Goal: Task Accomplishment & Management: Use online tool/utility

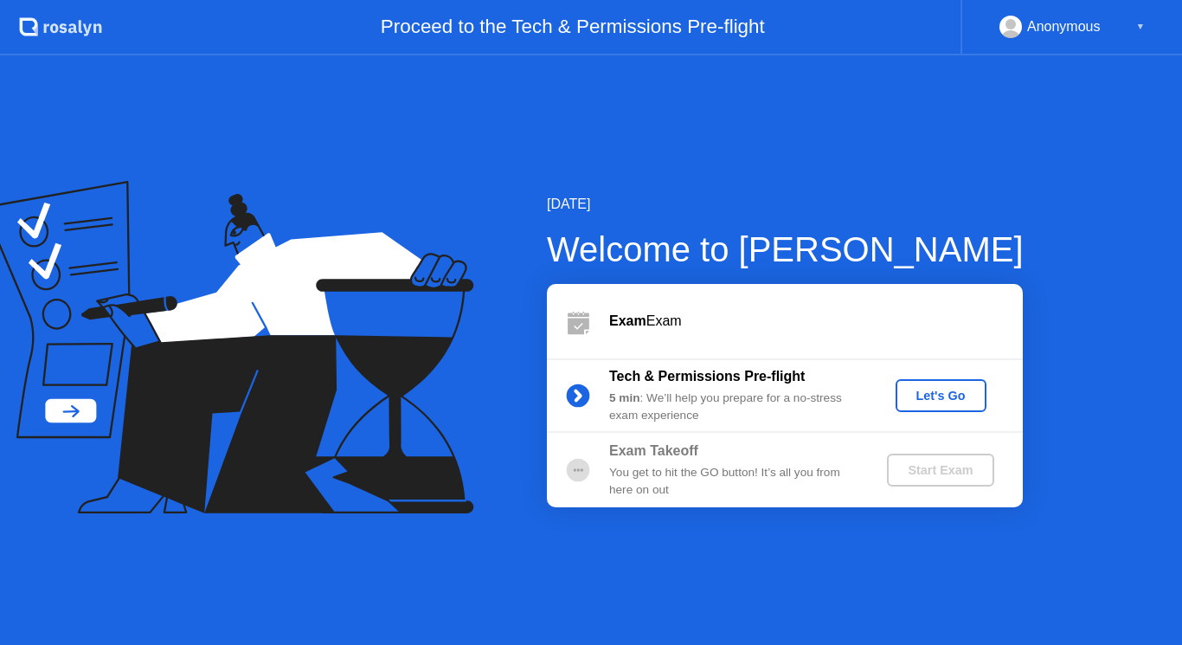
click at [950, 382] on button "Let's Go" at bounding box center [941, 395] width 91 height 33
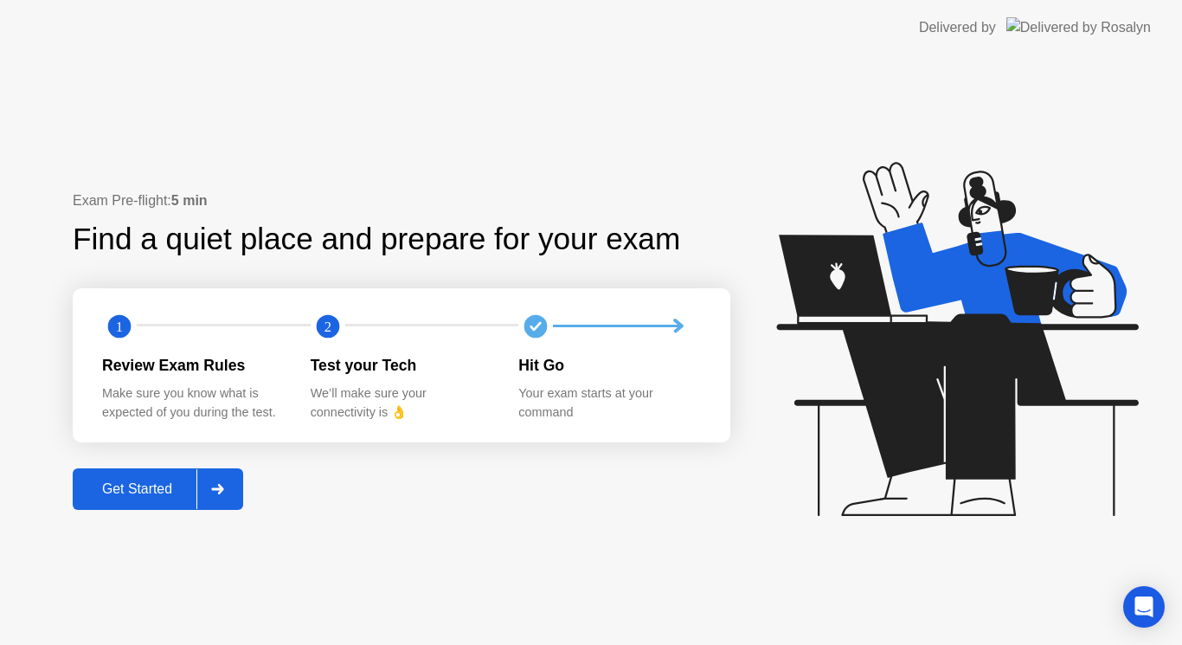
click at [155, 492] on div "Get Started" at bounding box center [137, 489] width 119 height 16
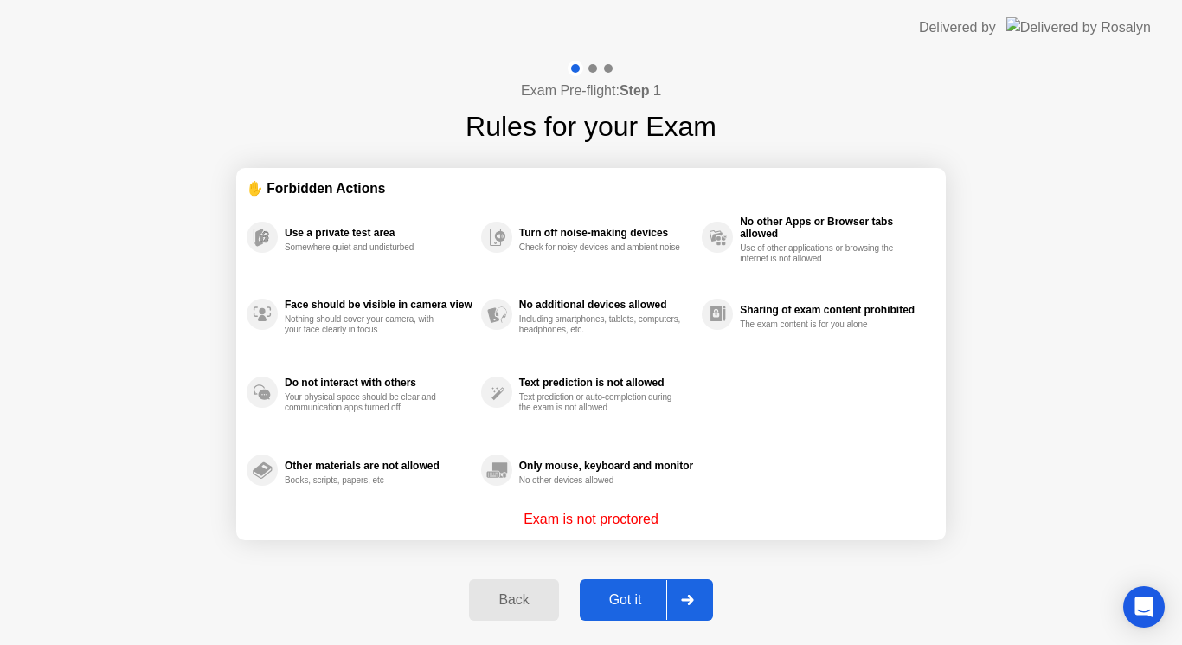
click at [627, 596] on div "Got it" at bounding box center [625, 600] width 81 height 16
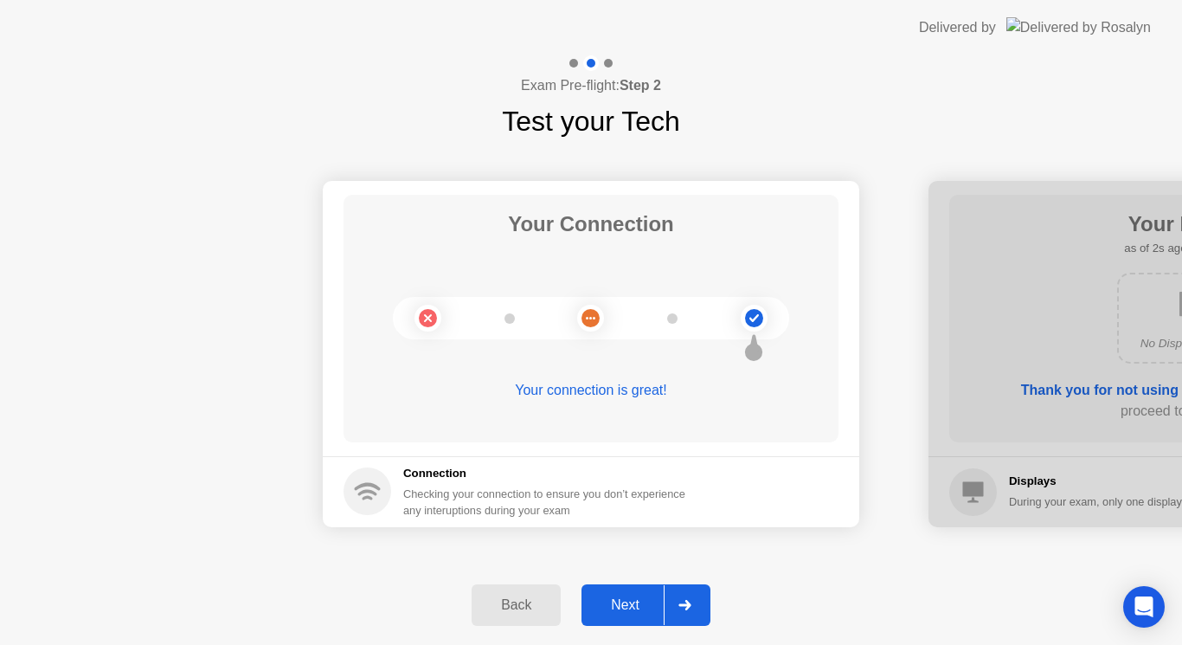
click at [645, 604] on div "Next" at bounding box center [625, 605] width 77 height 16
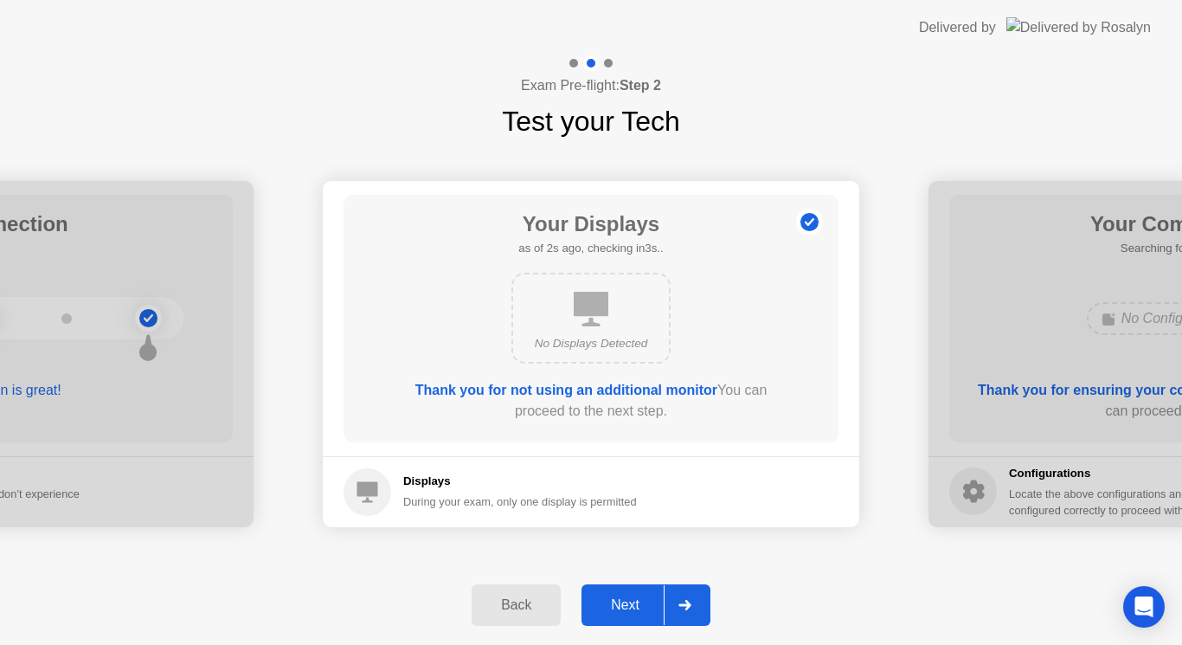
click at [638, 607] on div "Next" at bounding box center [625, 605] width 77 height 16
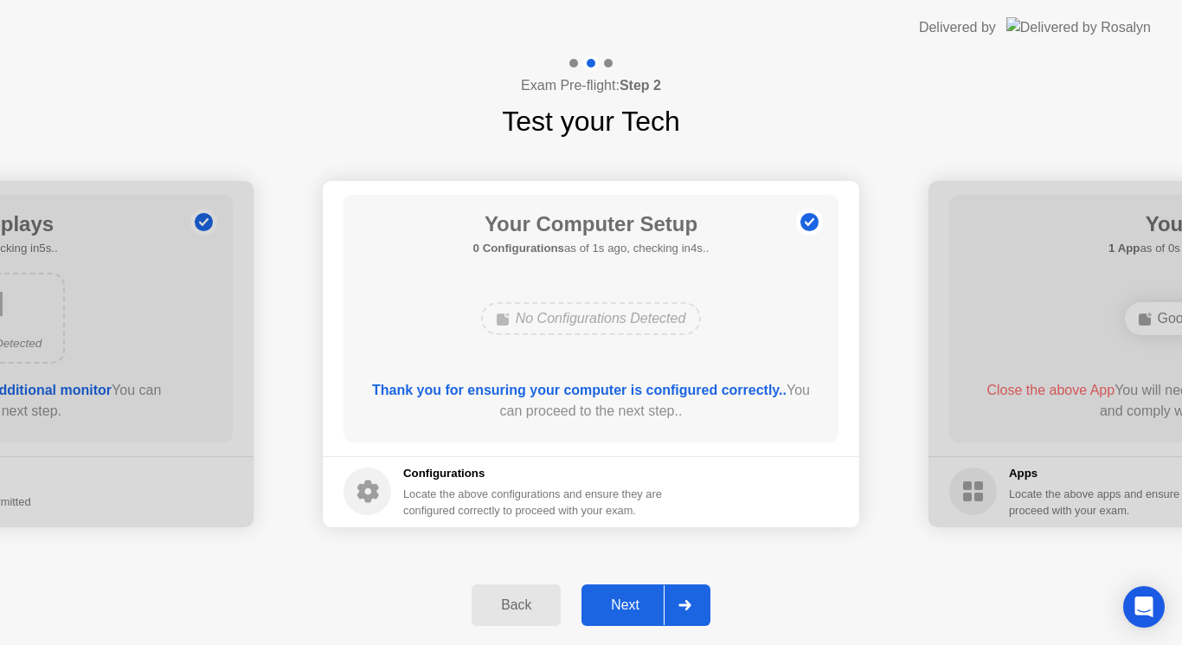
click at [638, 607] on div "Next" at bounding box center [625, 605] width 77 height 16
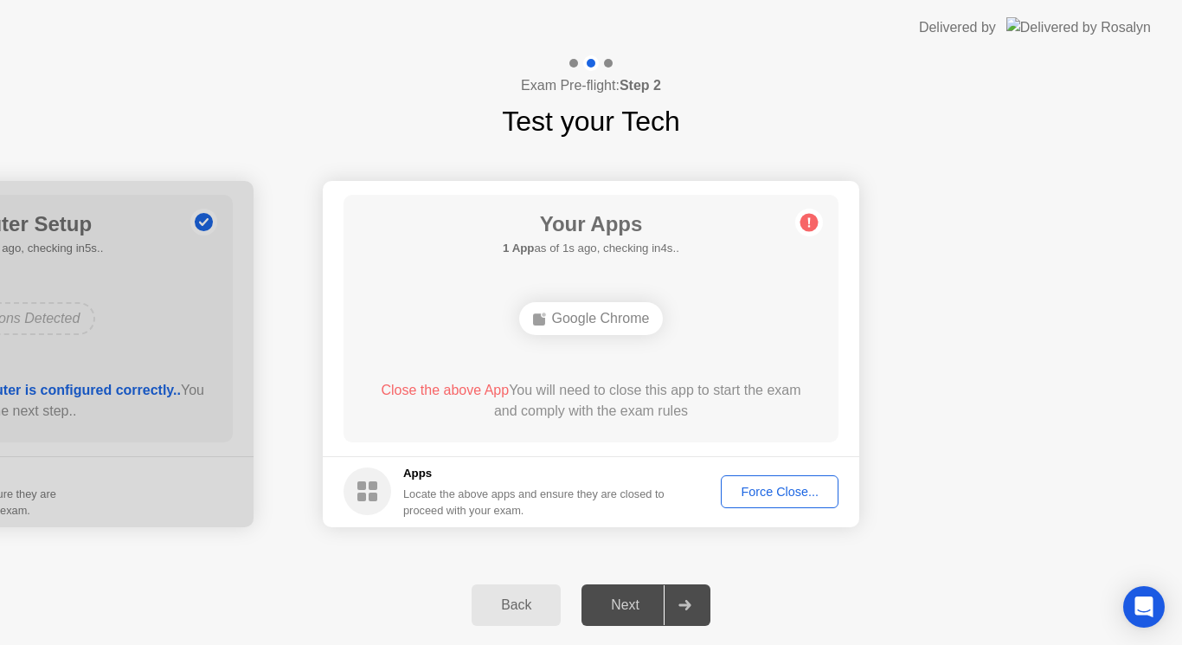
click at [766, 496] on div "Force Close..." at bounding box center [780, 492] width 106 height 14
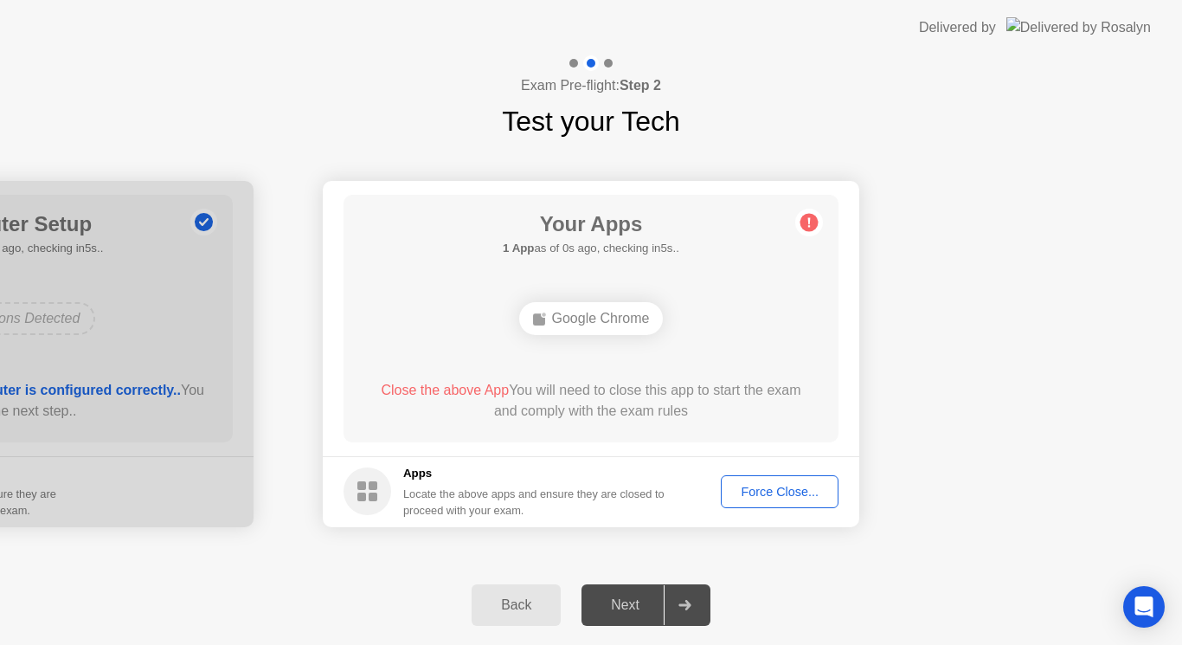
click at [795, 503] on button "Force Close..." at bounding box center [780, 491] width 118 height 33
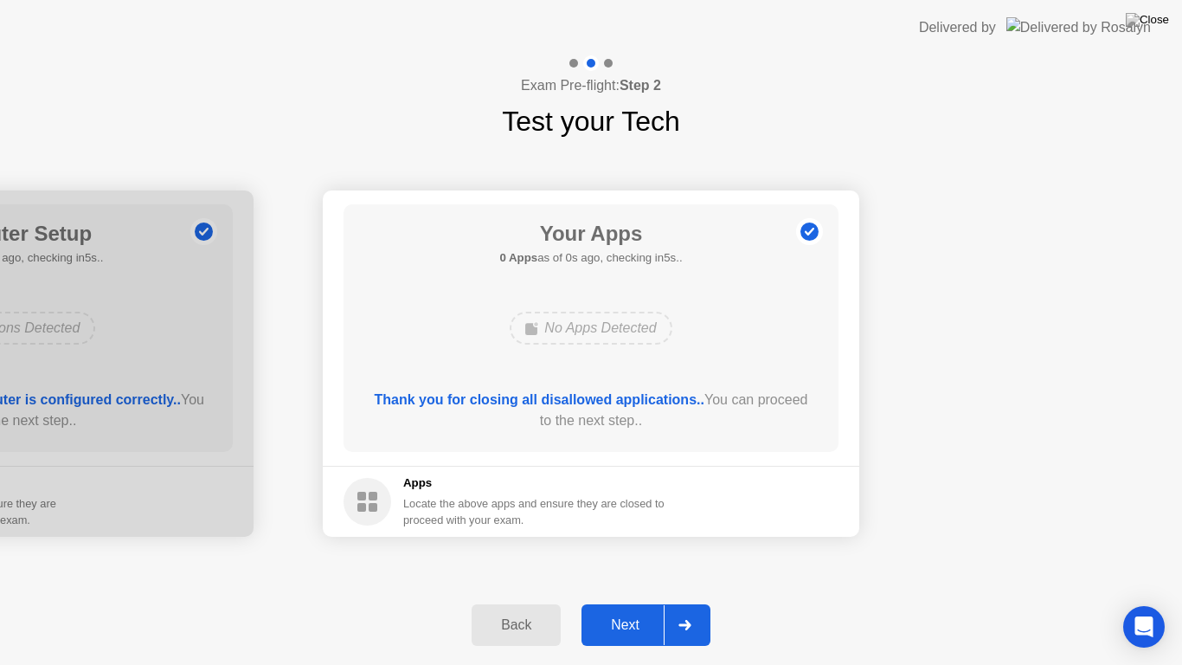
click at [646, 633] on div "Next" at bounding box center [625, 625] width 77 height 16
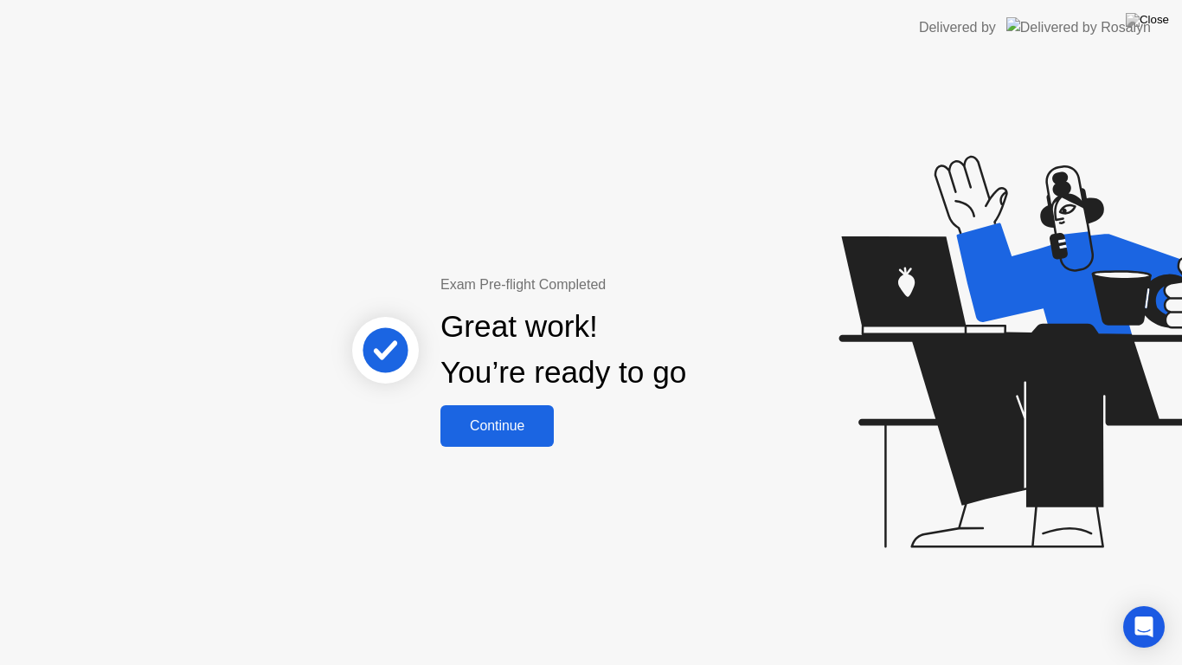
click at [515, 431] on div "Continue" at bounding box center [497, 426] width 103 height 16
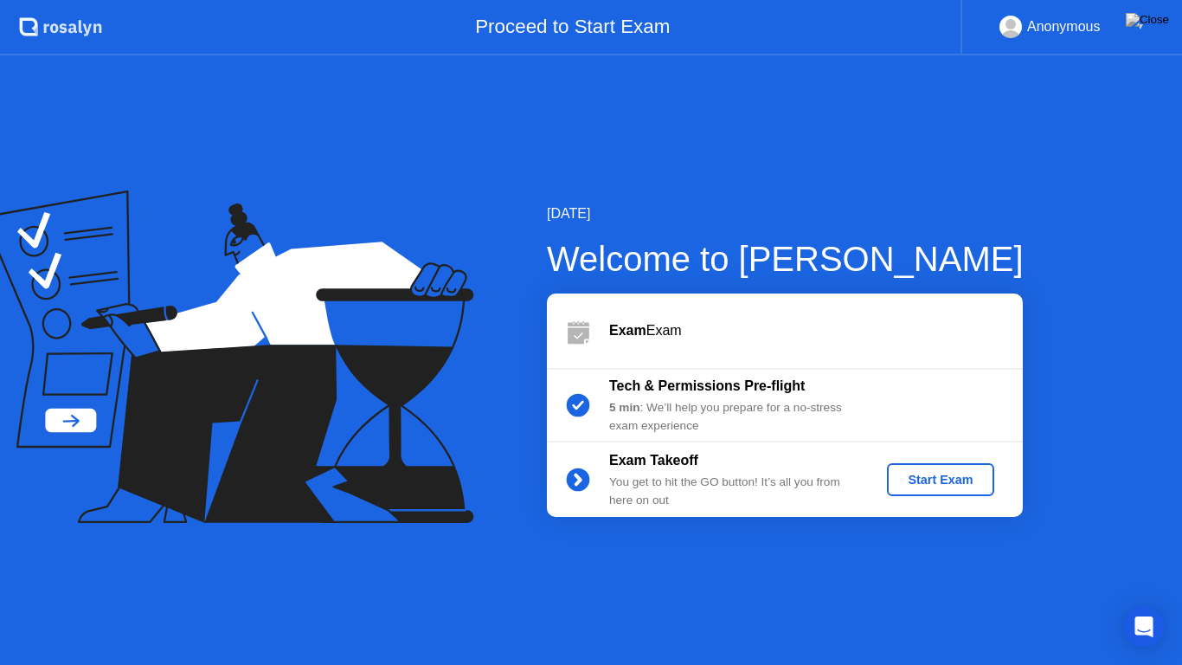
click at [950, 466] on button "Start Exam" at bounding box center [940, 479] width 106 height 33
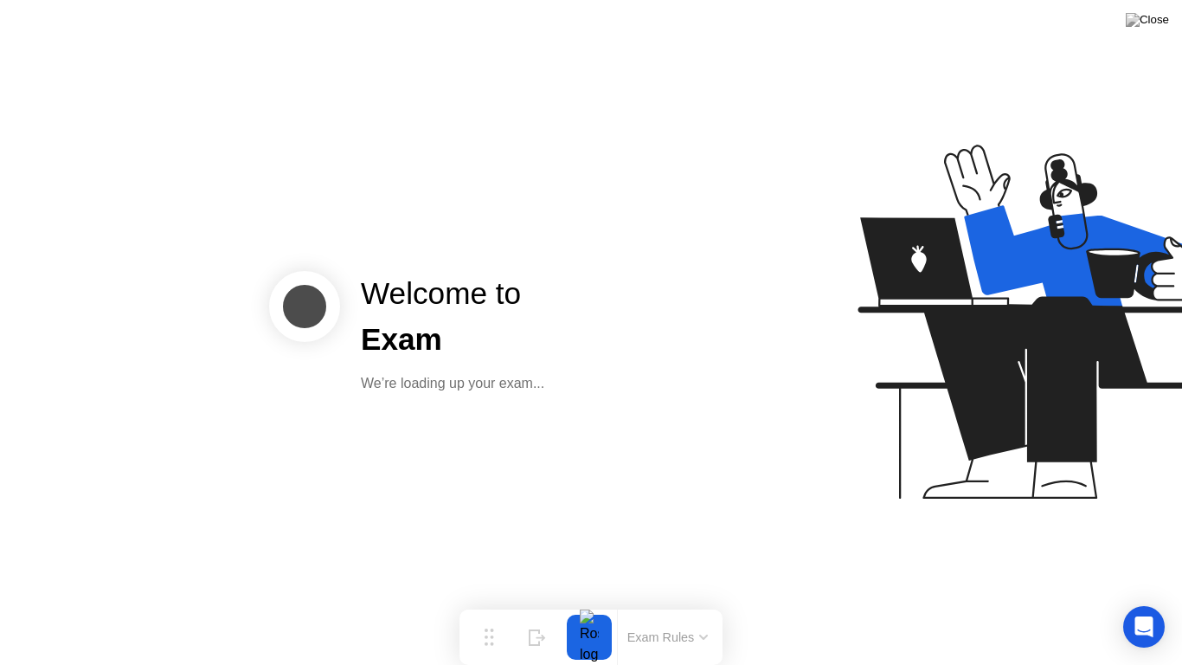
click at [465, 389] on div "We’re loading up your exam..." at bounding box center [453, 383] width 184 height 21
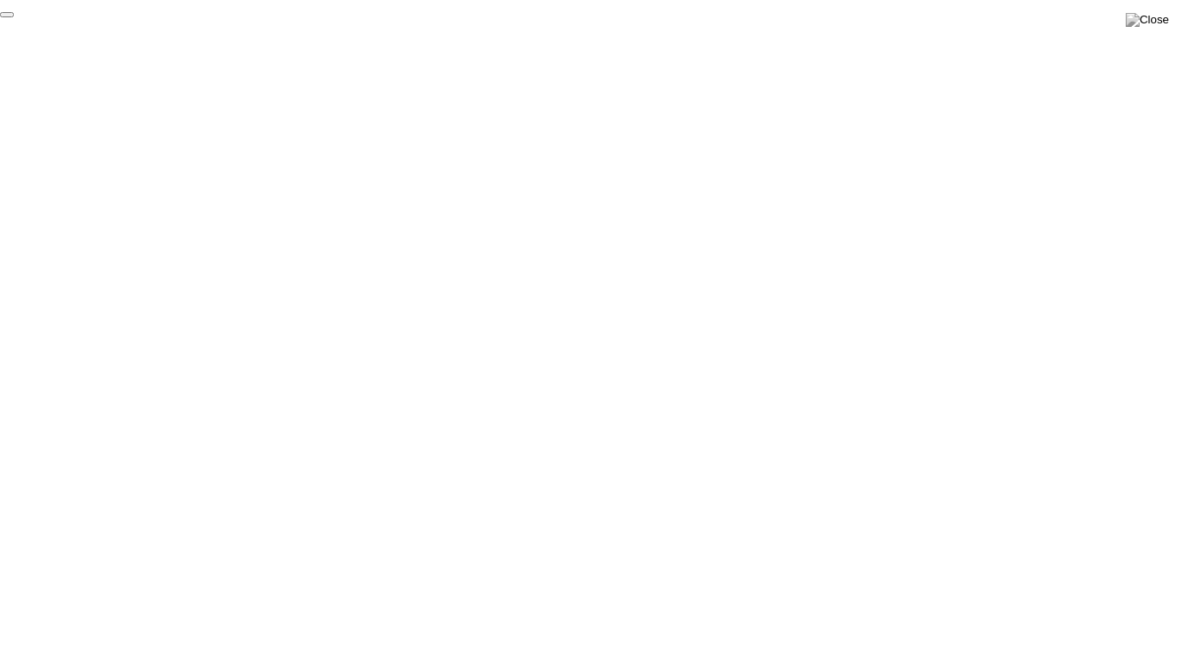
click div "End Proctoring Session"
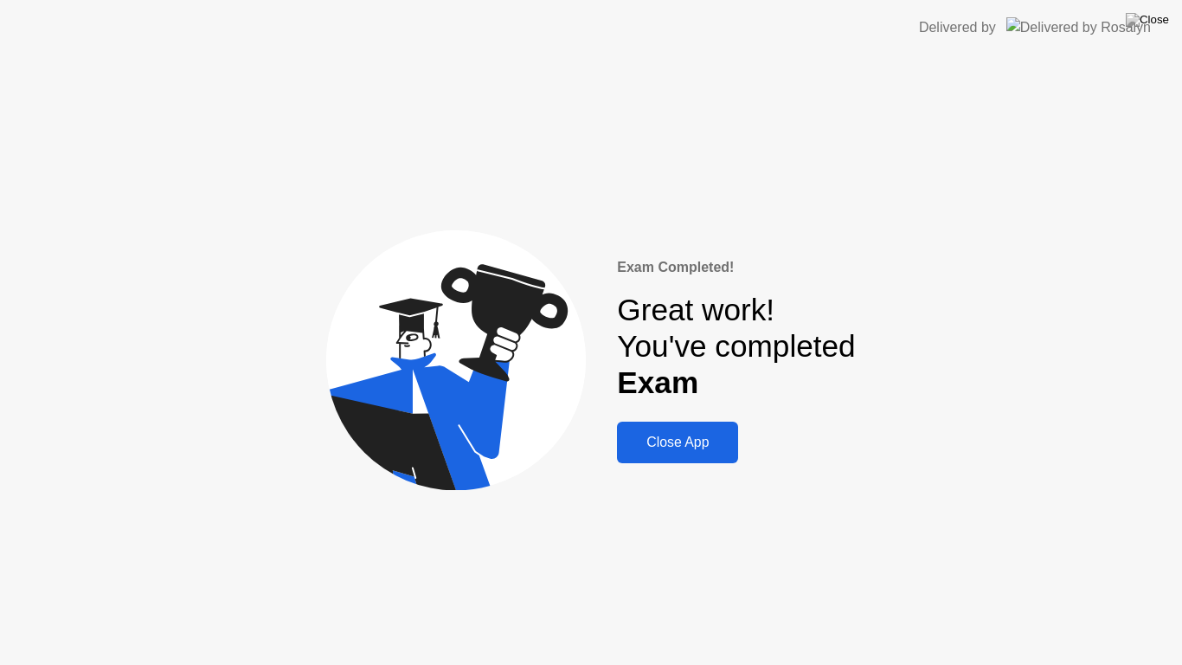
click at [679, 437] on div "Close App" at bounding box center [677, 443] width 111 height 16
